Goal: Information Seeking & Learning: Learn about a topic

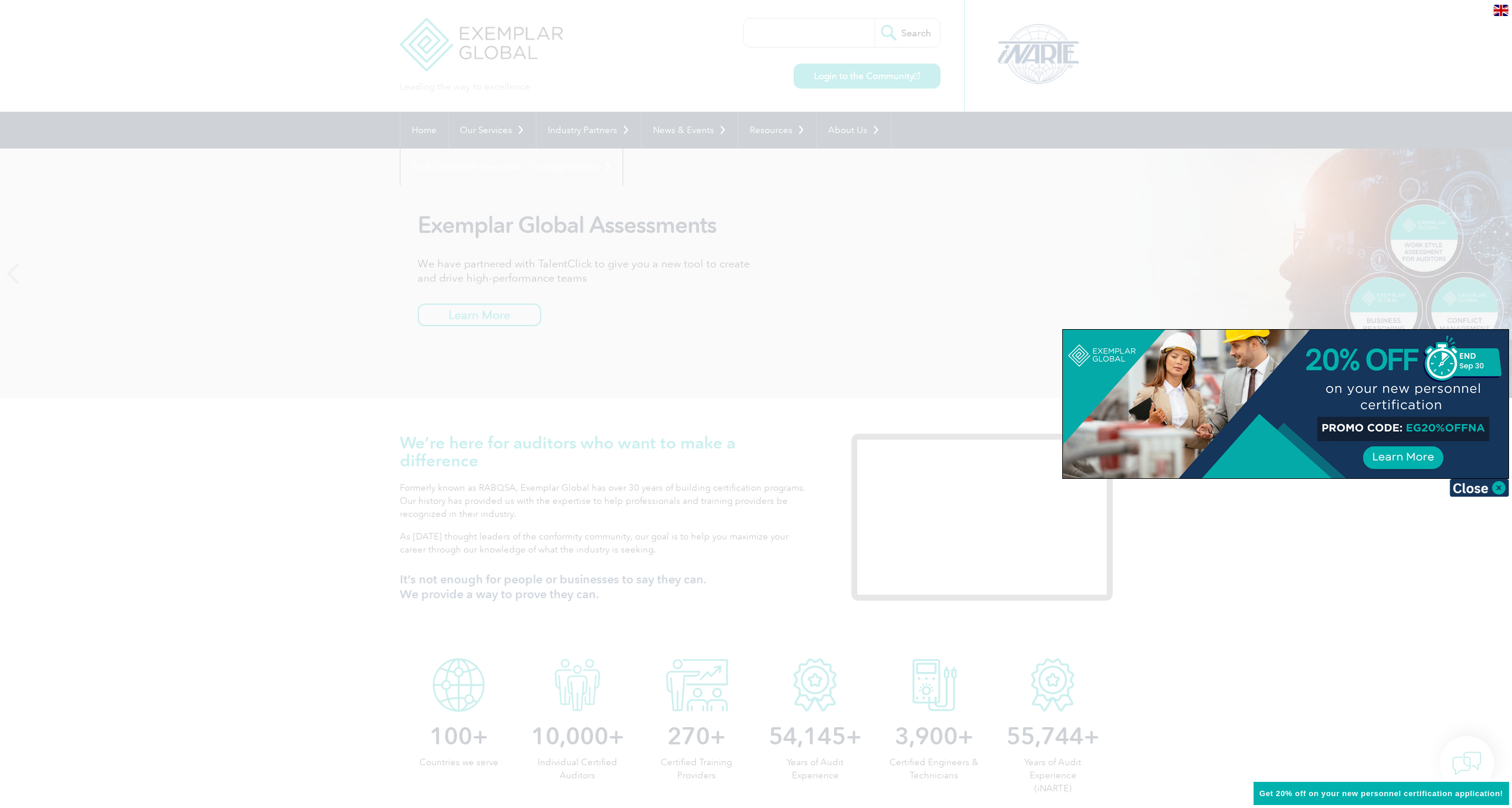
click at [808, 283] on div at bounding box center [756, 404] width 1512 height 808
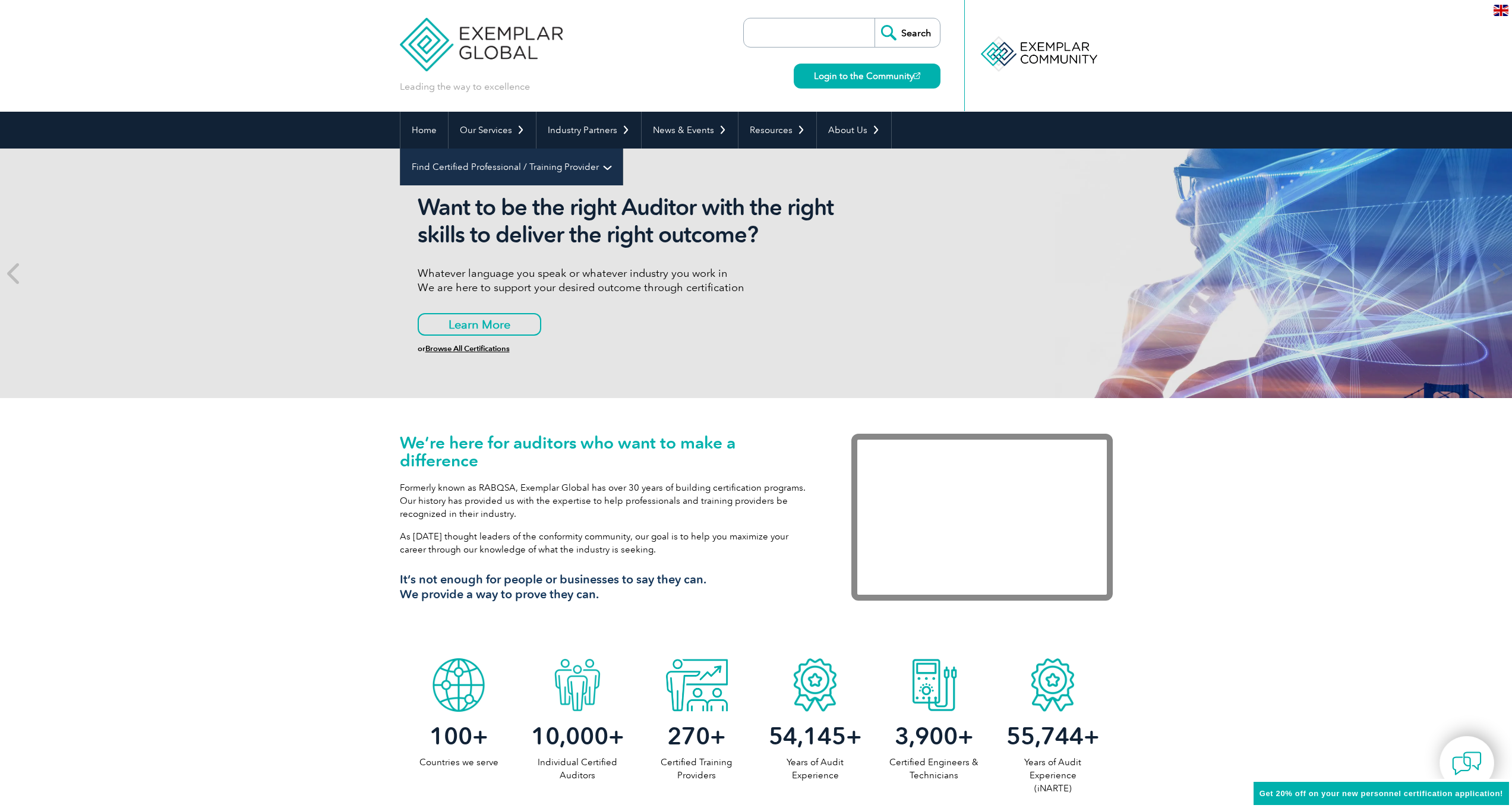
click at [623, 149] on link "Find Certified Professional / Training Provider" at bounding box center [512, 167] width 222 height 37
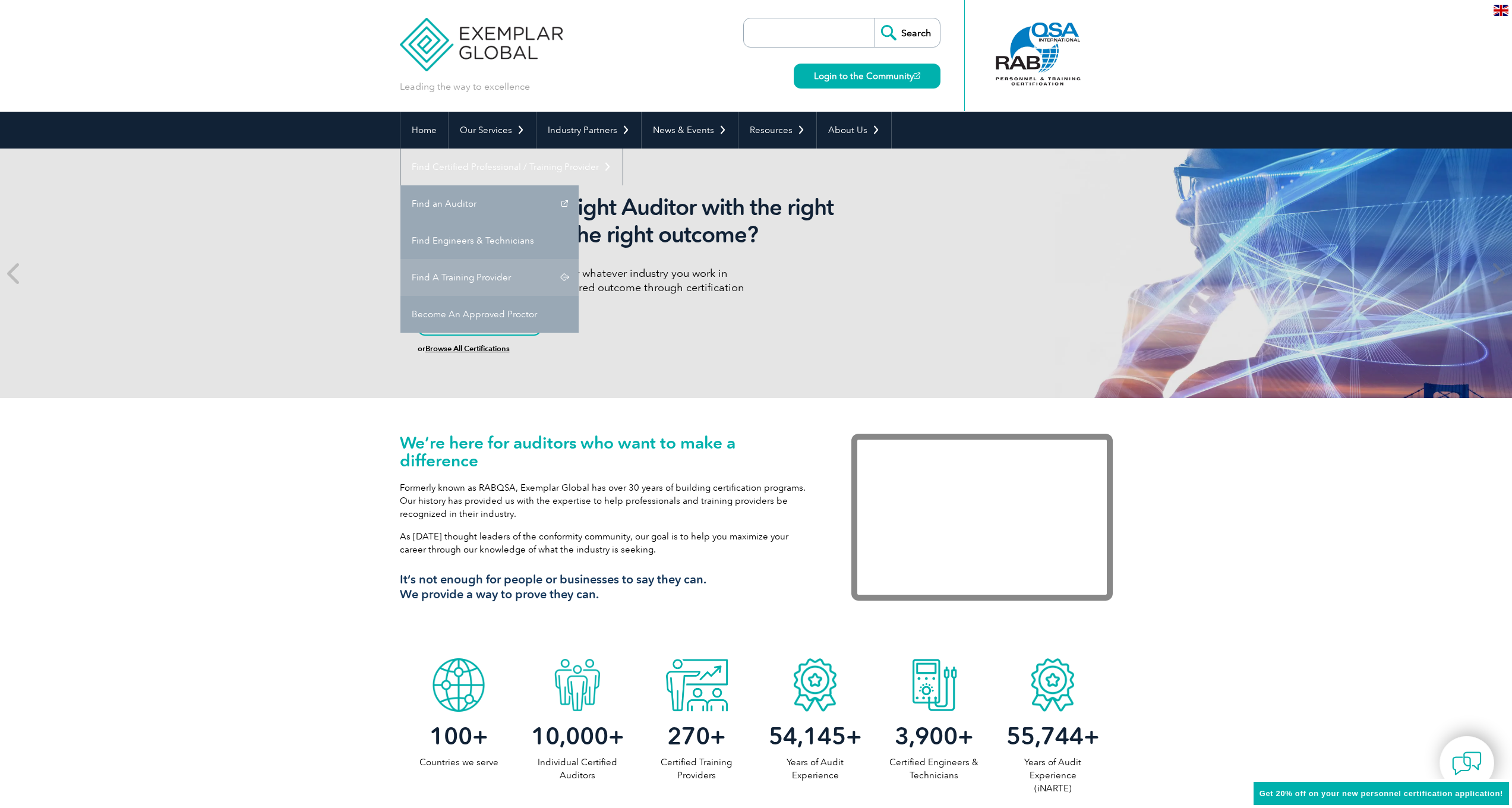
click at [579, 259] on link "Find A Training Provider" at bounding box center [490, 277] width 178 height 37
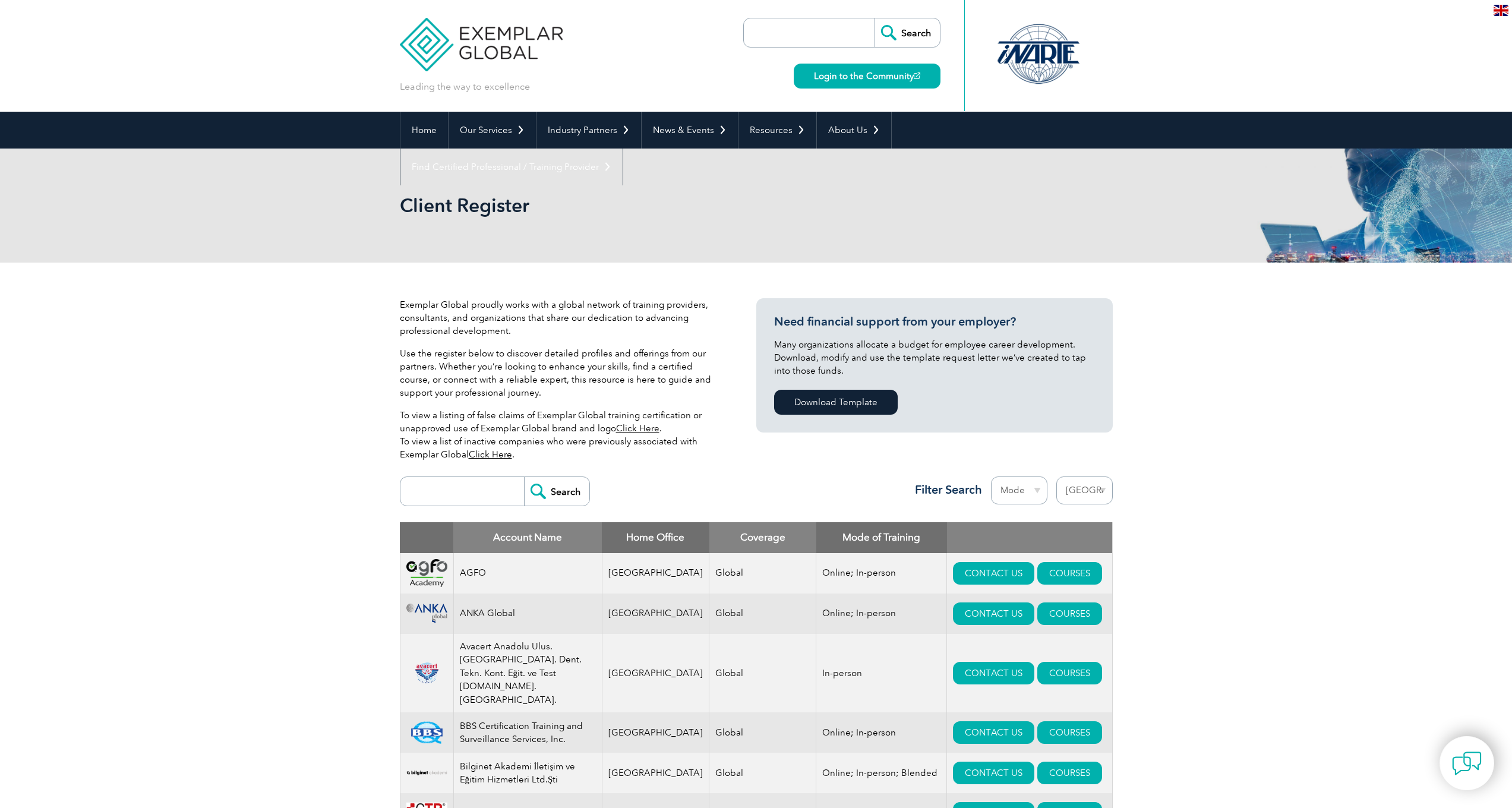
select select "[GEOGRAPHIC_DATA]"
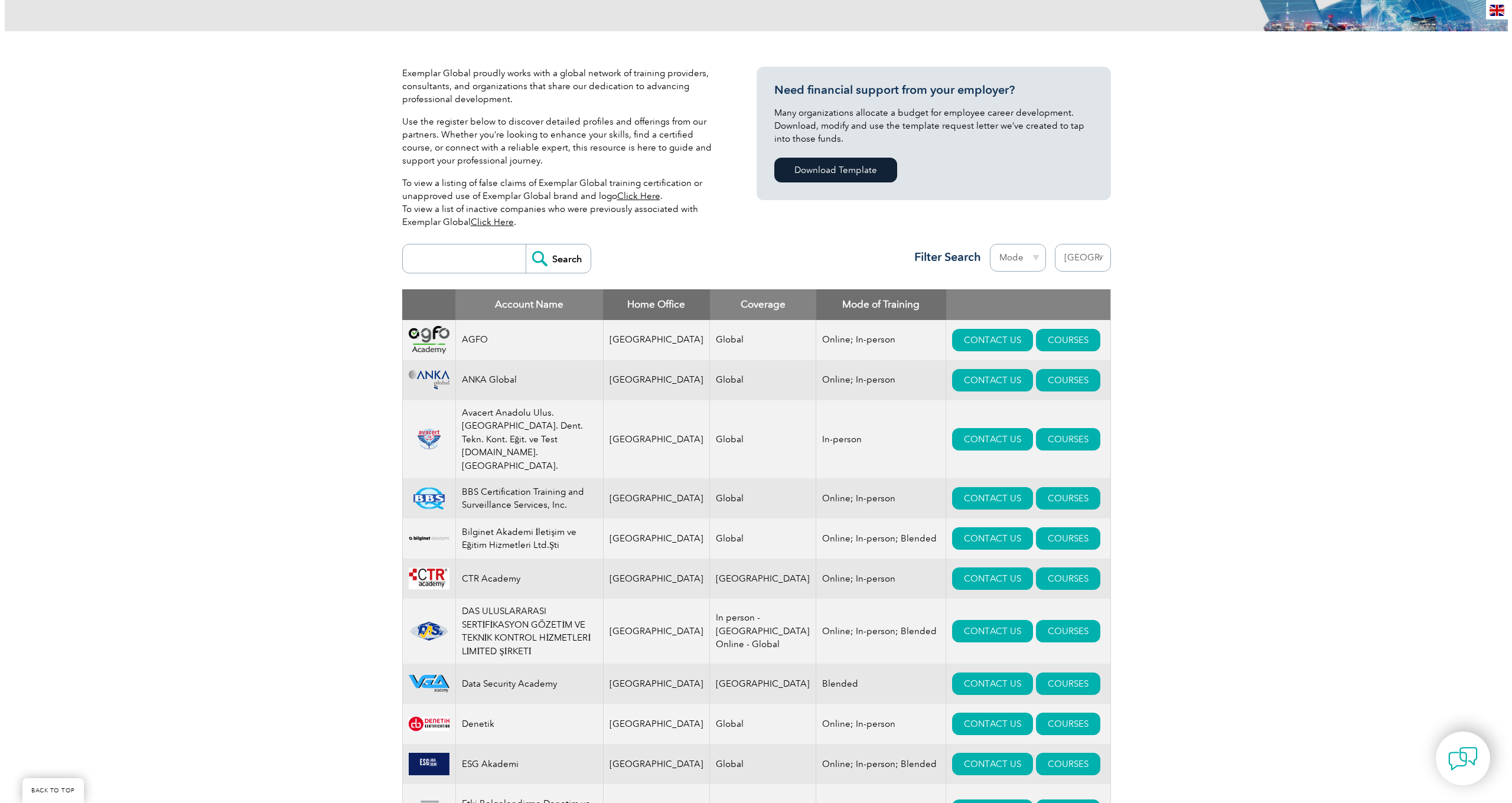
scroll to position [336, 0]
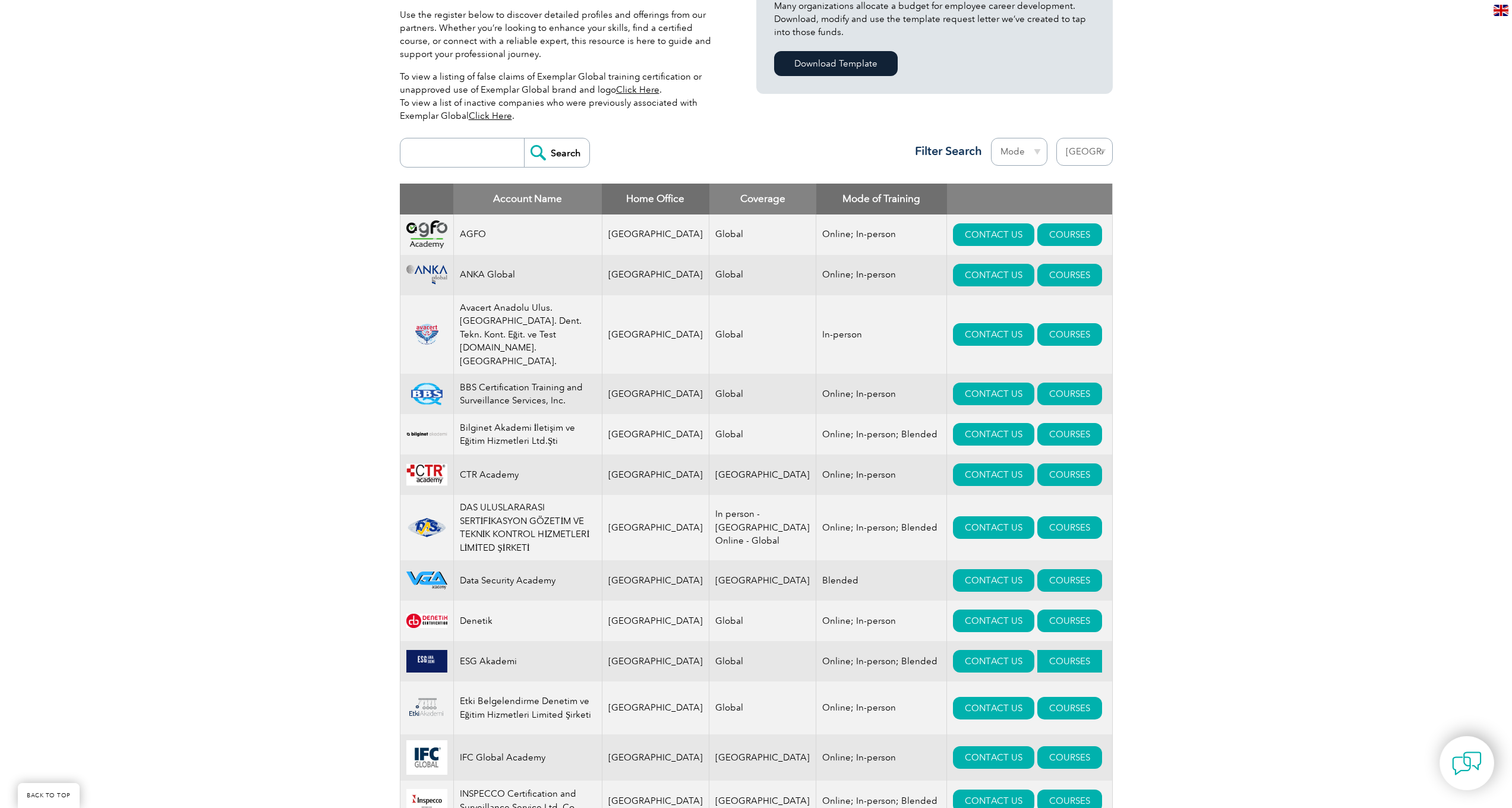
click at [1057, 650] on link "COURSES" at bounding box center [1069, 661] width 65 height 23
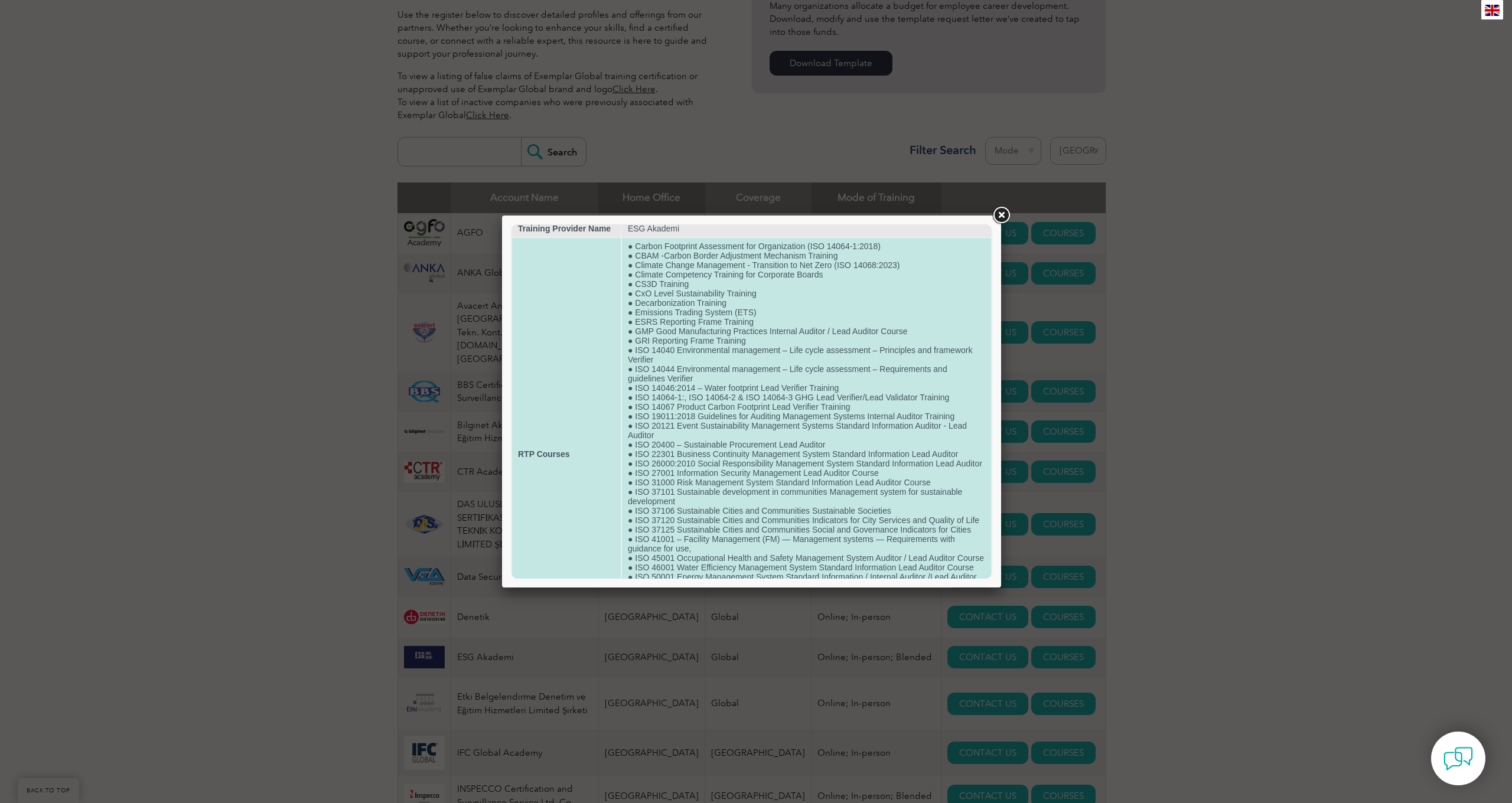
scroll to position [21, 0]
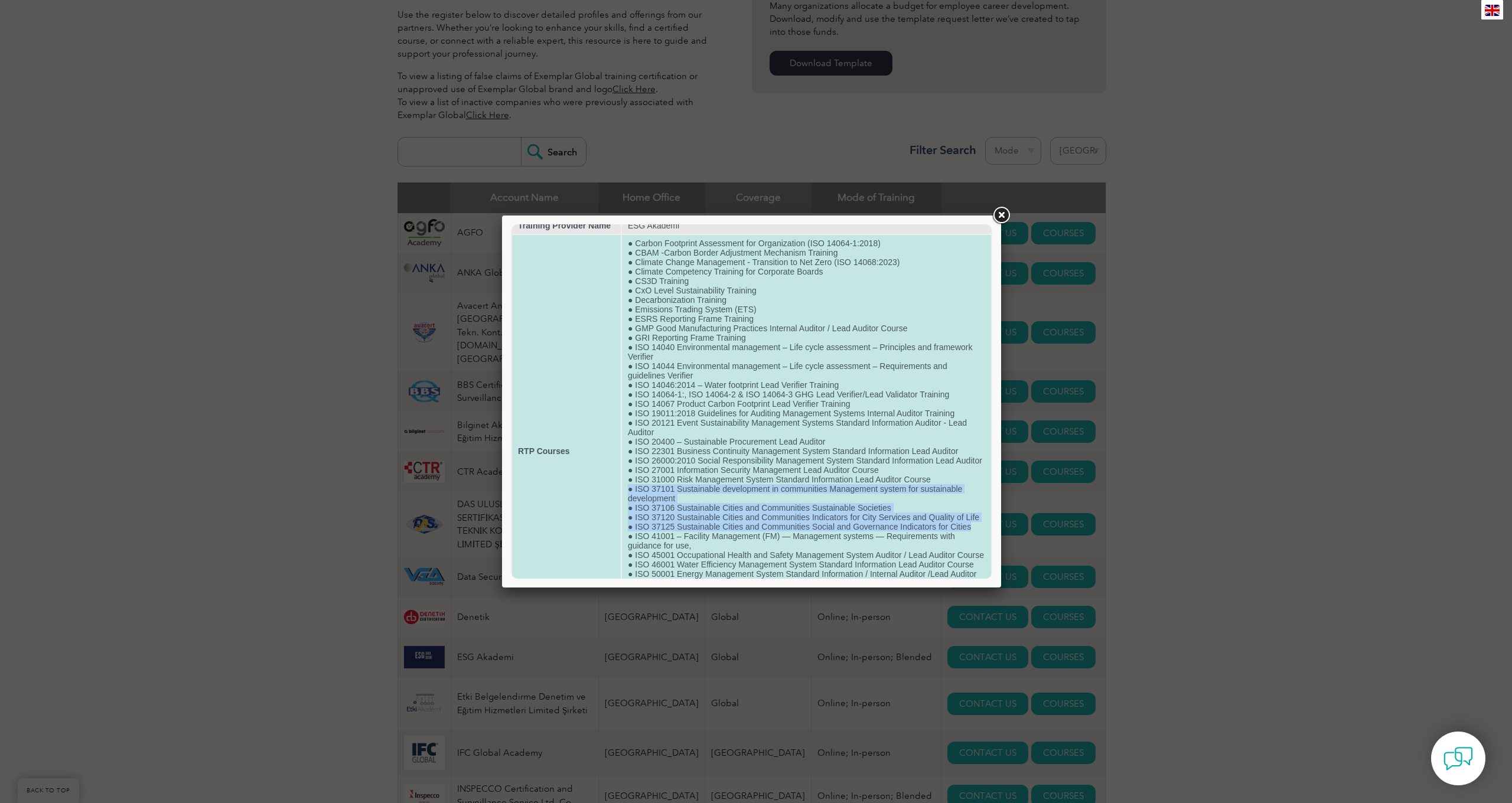
drag, startPoint x: 968, startPoint y: 547, endPoint x: 625, endPoint y: 513, distance: 344.7
click at [625, 513] on td "● Carbon Footprint Assessment for Organization (ISO 14064-1:2018) ● CBAM -Carbo…" at bounding box center [806, 451] width 369 height 432
copy td "● ISO 37101 Sustainable development in communities Management system for sustai…"
